Goal: Check status: Check status

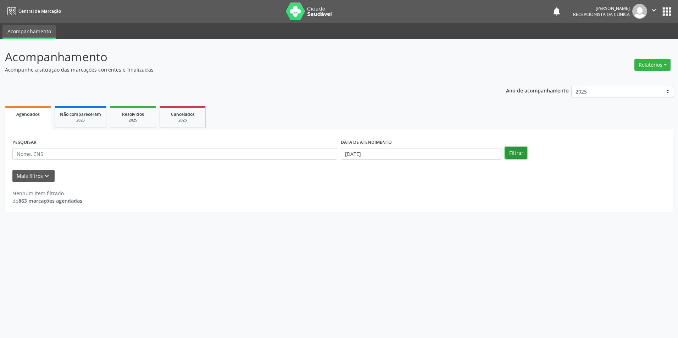
click at [511, 154] on button "Filtrar" at bounding box center [516, 153] width 22 height 12
click at [520, 152] on button "Filtrar" at bounding box center [516, 153] width 22 height 12
click at [360, 156] on input "[DATE]" at bounding box center [421, 154] width 161 height 12
click at [395, 232] on span "20" at bounding box center [393, 233] width 14 height 14
type input "[DATE]"
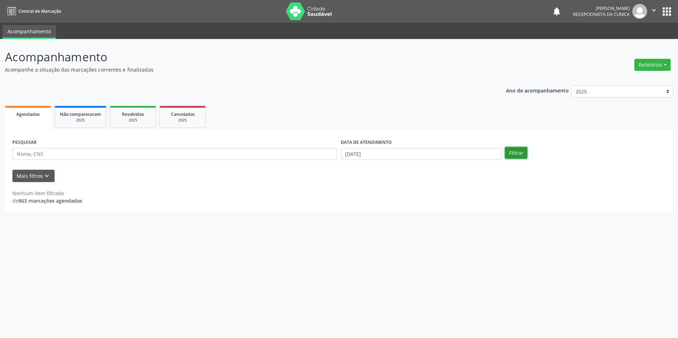
click at [516, 154] on button "Filtrar" at bounding box center [516, 153] width 22 height 12
click at [514, 150] on button "Filtrar" at bounding box center [516, 153] width 22 height 12
click at [357, 157] on input "[DATE]" at bounding box center [421, 154] width 161 height 12
click at [391, 234] on span "20" at bounding box center [393, 233] width 14 height 14
type input "[DATE]"
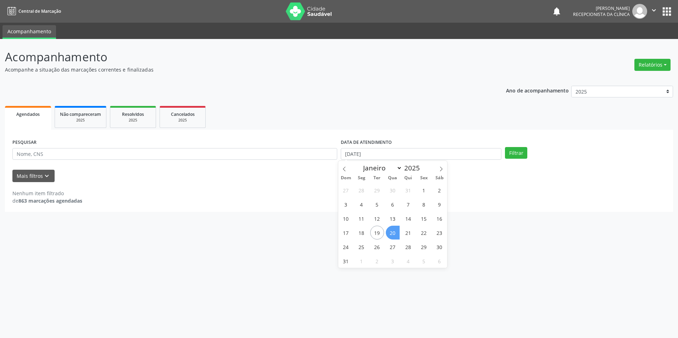
click at [391, 234] on span "20" at bounding box center [393, 233] width 14 height 14
click at [515, 151] on button "Filtrar" at bounding box center [516, 153] width 22 height 12
